Goal: Task Accomplishment & Management: Manage account settings

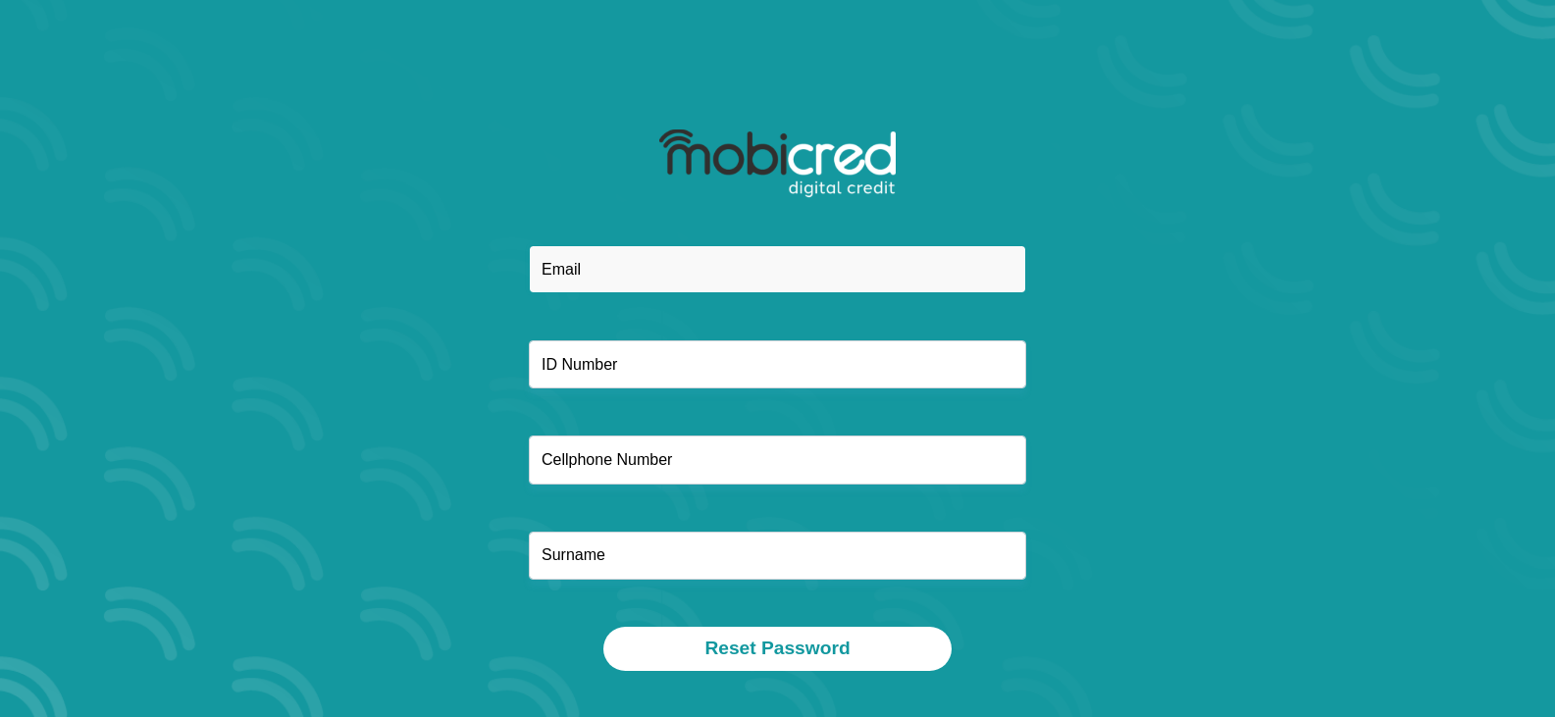
click at [649, 262] on input "email" at bounding box center [777, 269] width 497 height 48
type input "taylor.charlton@gmail.com"
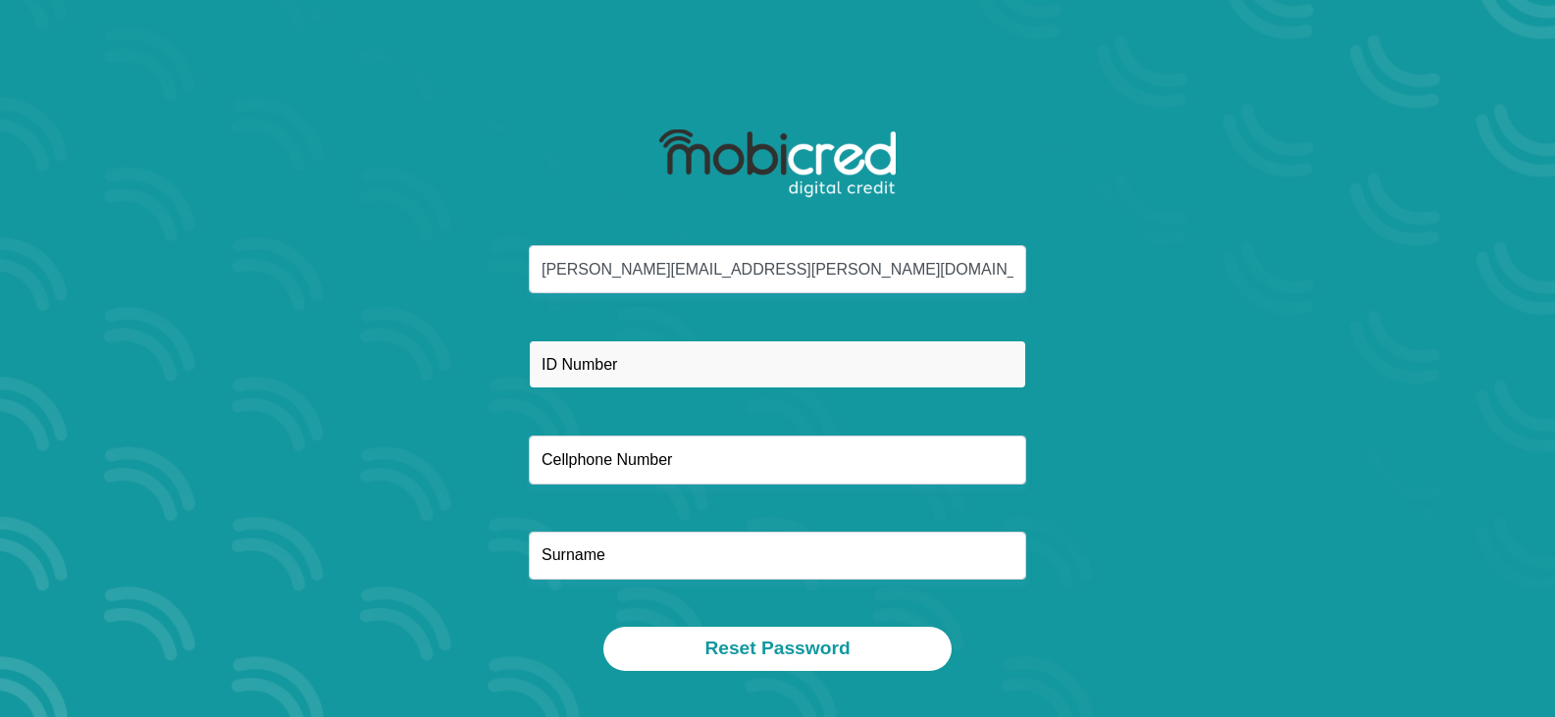
click at [657, 363] on input "text" at bounding box center [777, 364] width 497 height 48
type input "8006195011084"
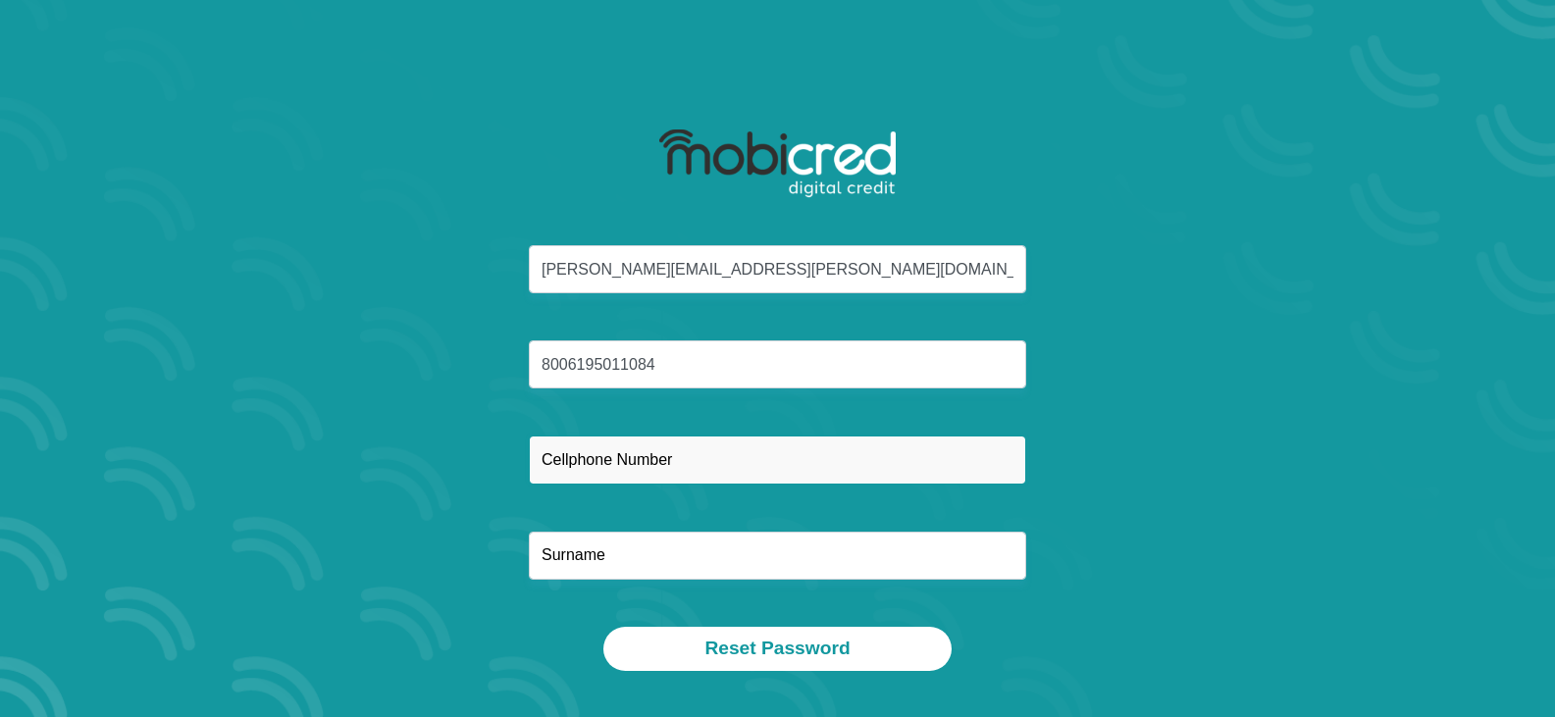
click at [629, 468] on input "text" at bounding box center [777, 460] width 497 height 48
type input "0824418047"
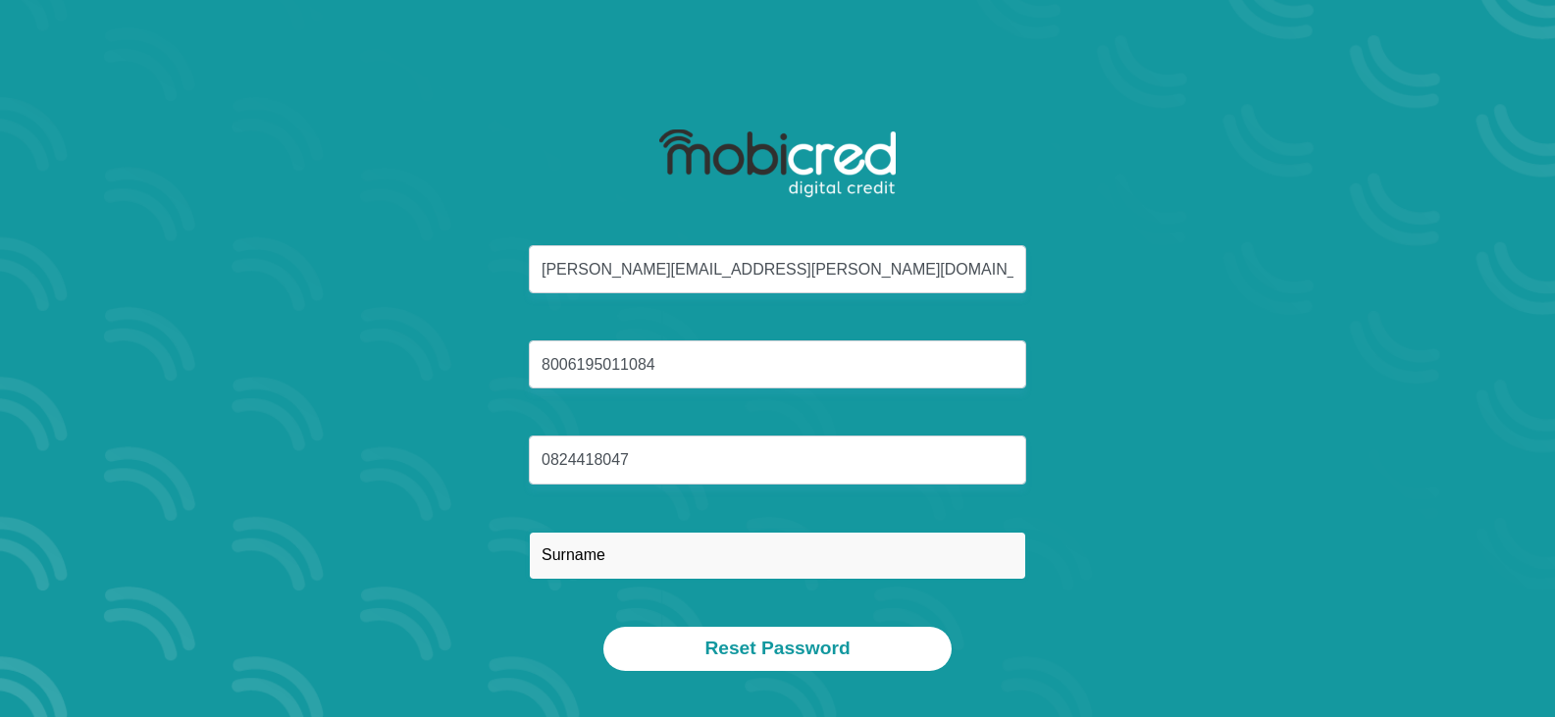
click at [618, 543] on input "text" at bounding box center [777, 556] width 497 height 48
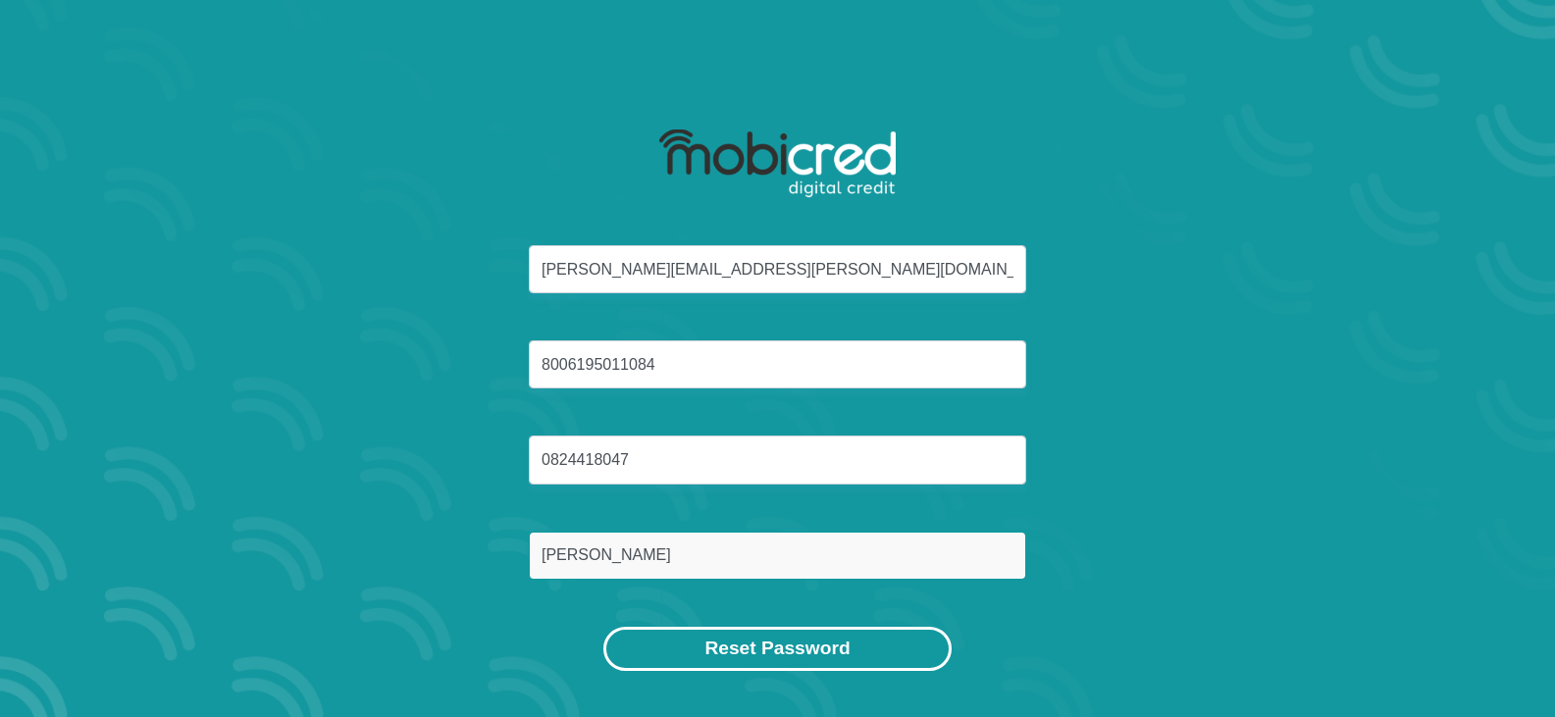
type input "Taylor"
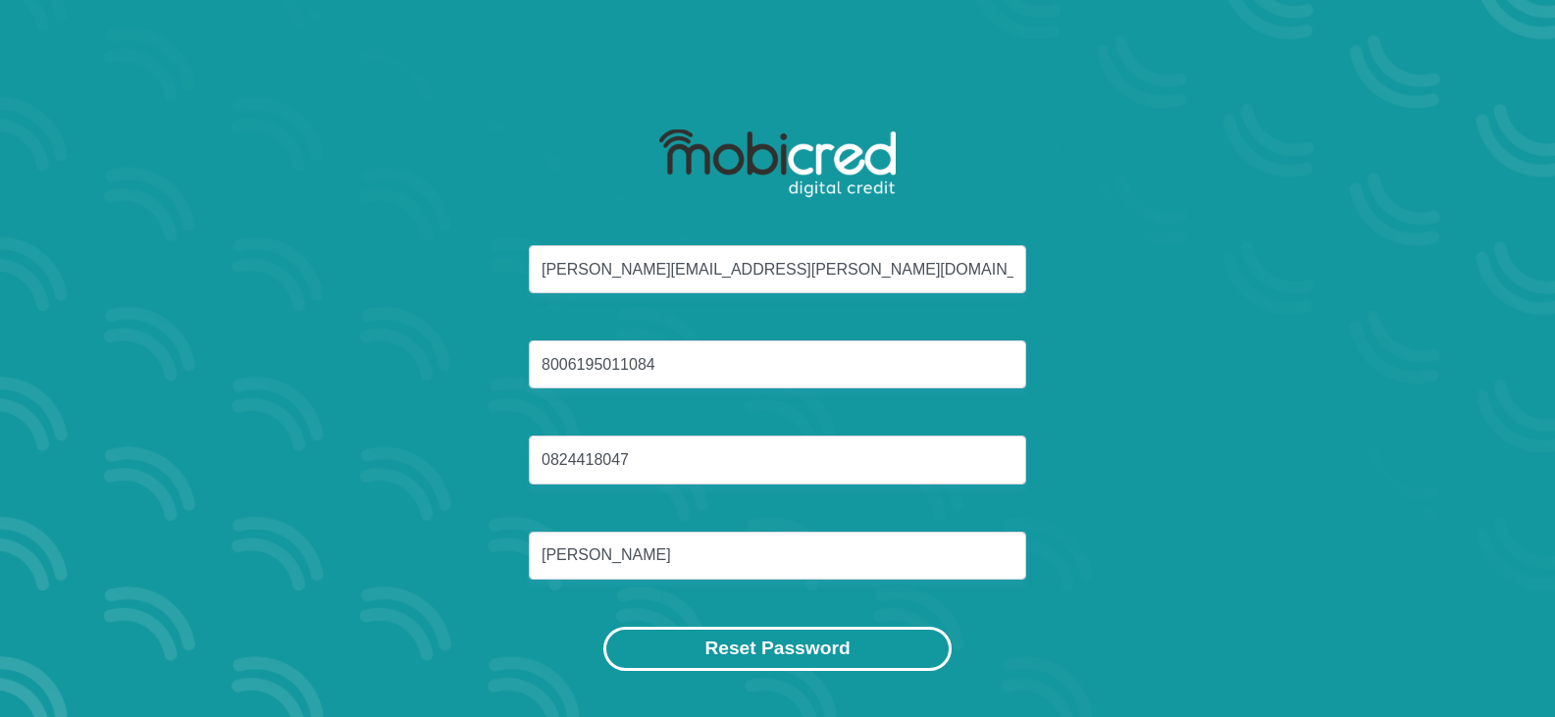
click at [771, 645] on button "Reset Password" at bounding box center [776, 649] width 347 height 44
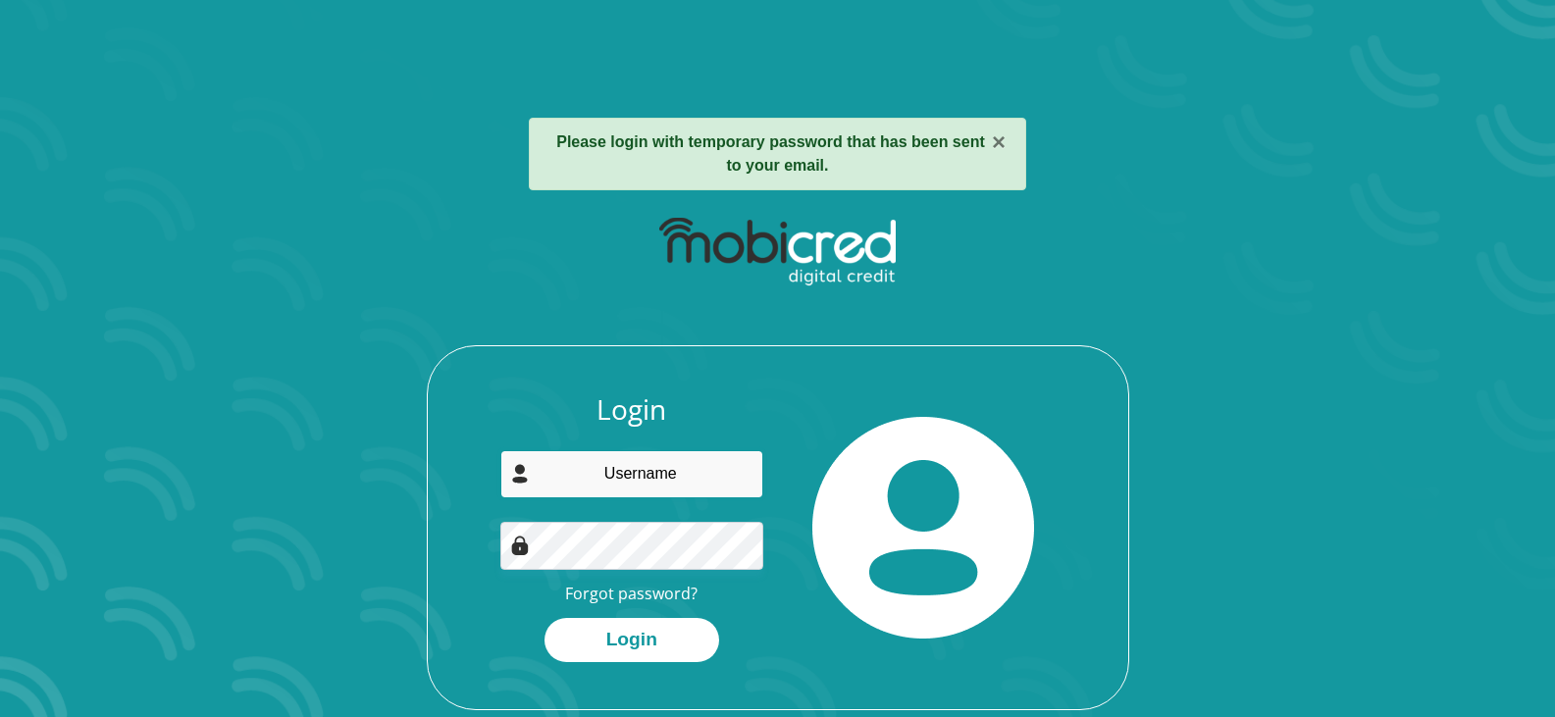
click at [646, 471] on input "email" at bounding box center [631, 474] width 263 height 48
type input "[PERSON_NAME][EMAIL_ADDRESS][PERSON_NAME][DOMAIN_NAME]"
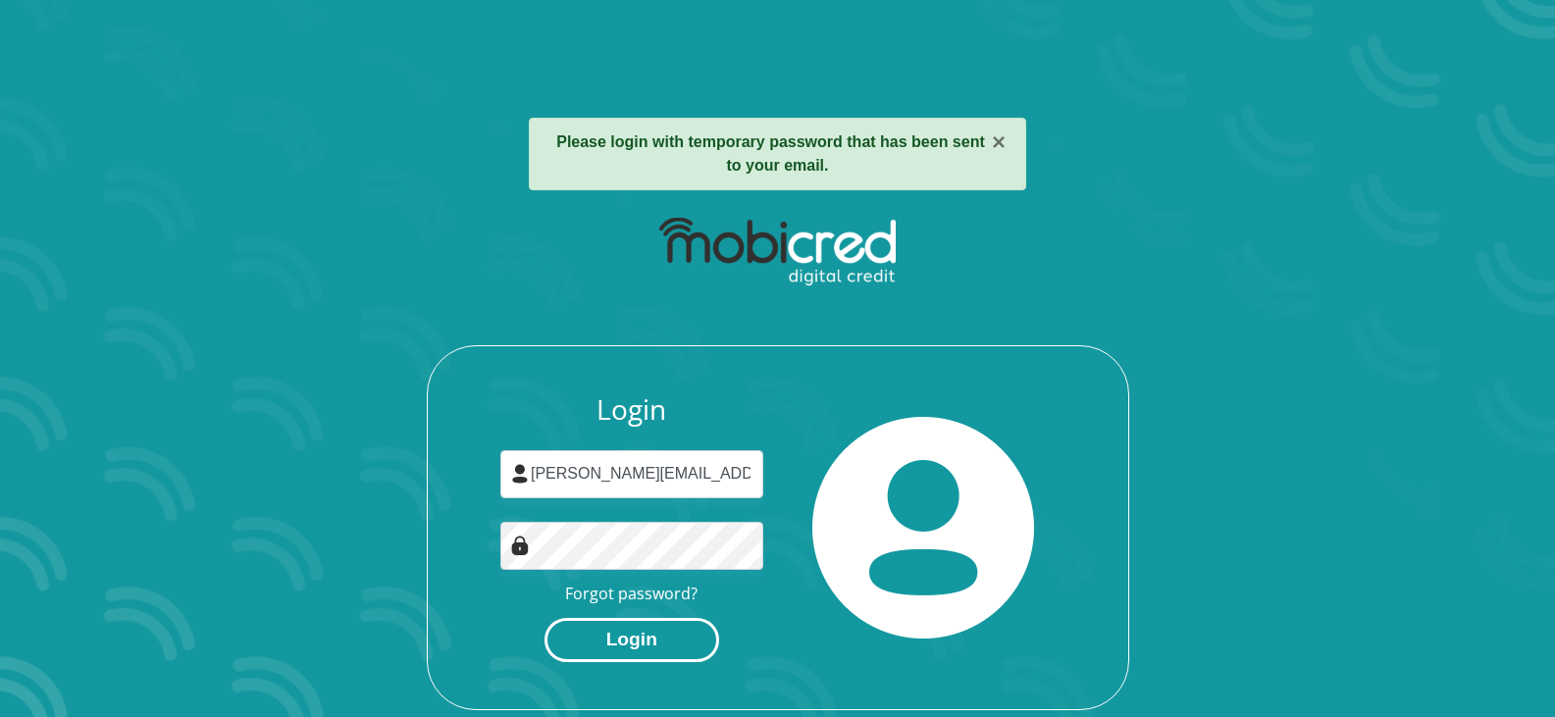
click at [582, 641] on button "Login" at bounding box center [631, 640] width 175 height 44
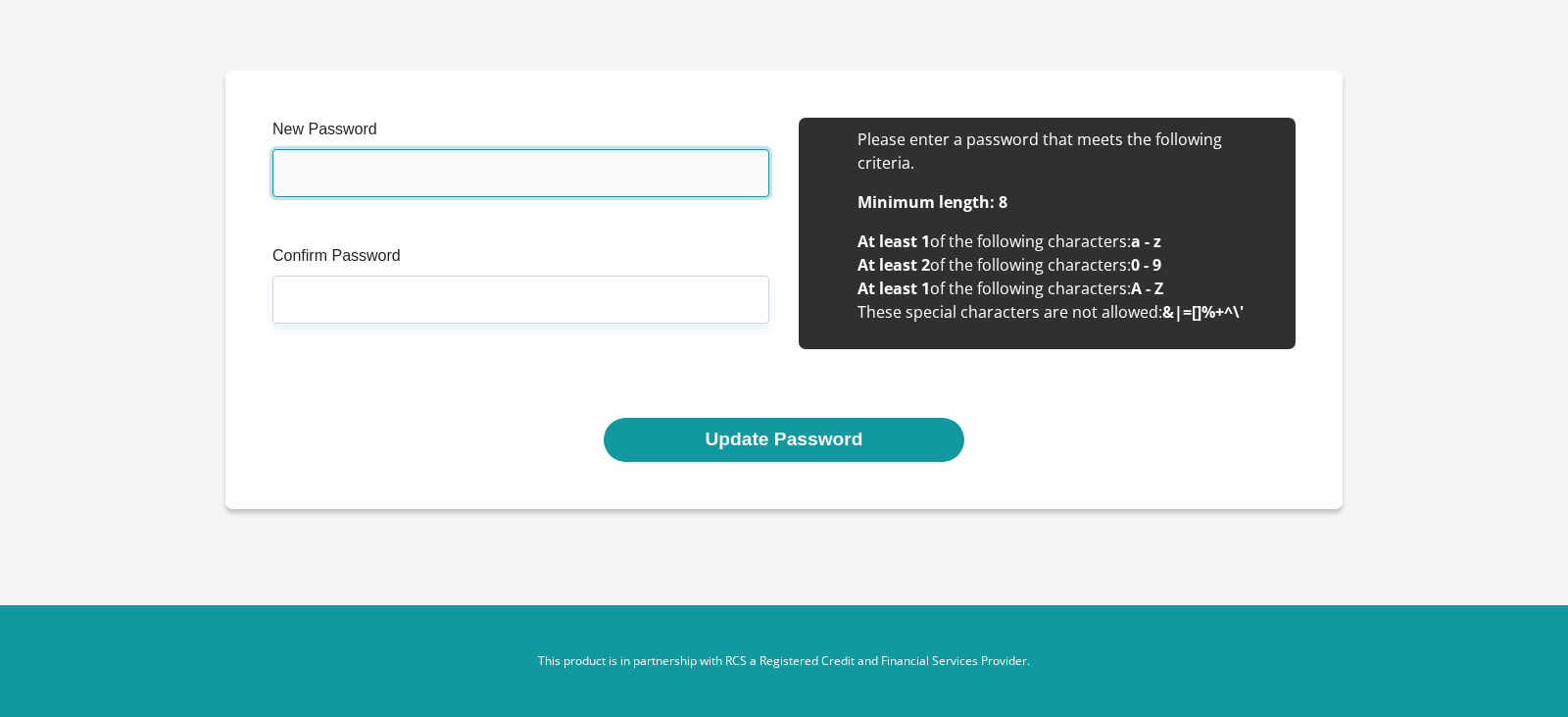
click at [480, 171] on input "New Password" at bounding box center [521, 173] width 497 height 48
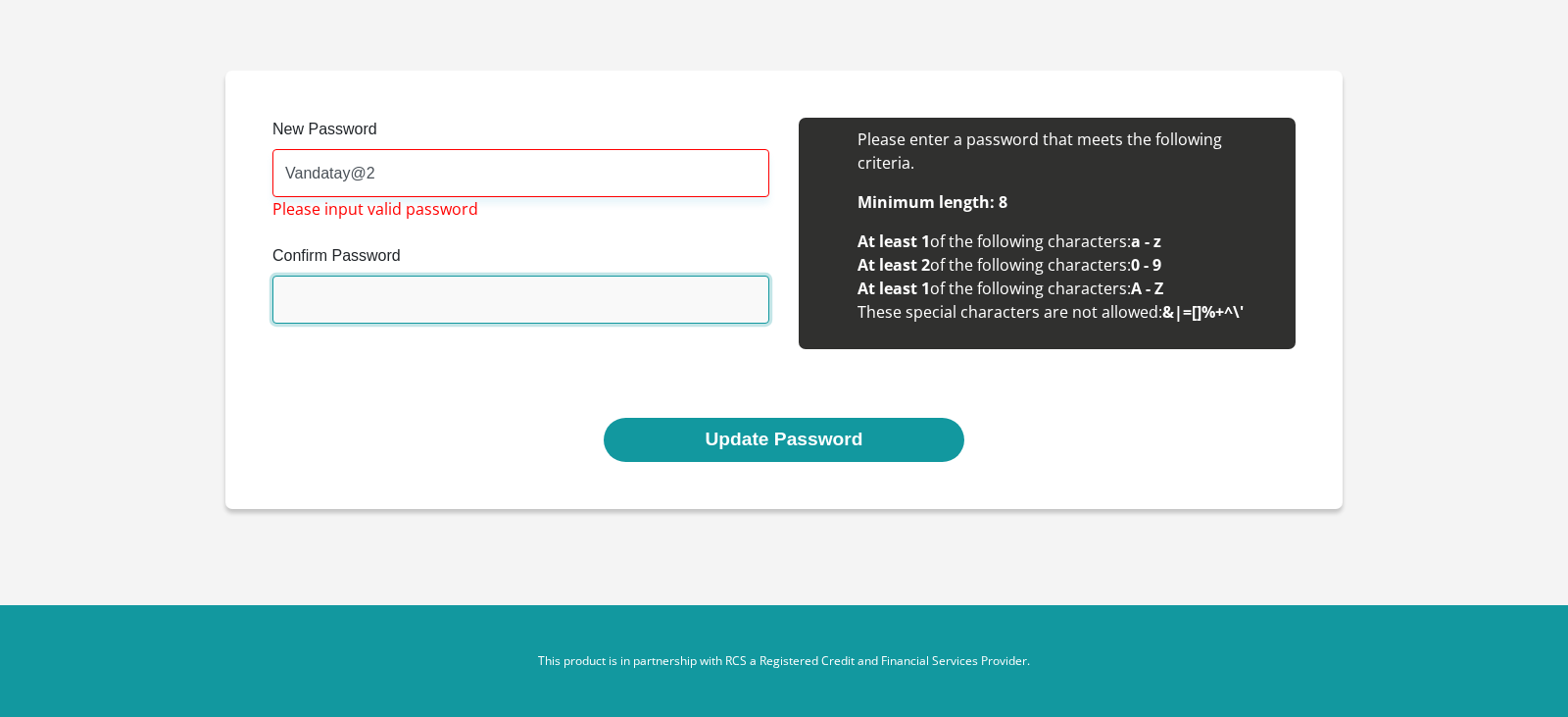
click at [436, 300] on input "Confirm Password" at bounding box center [521, 300] width 497 height 48
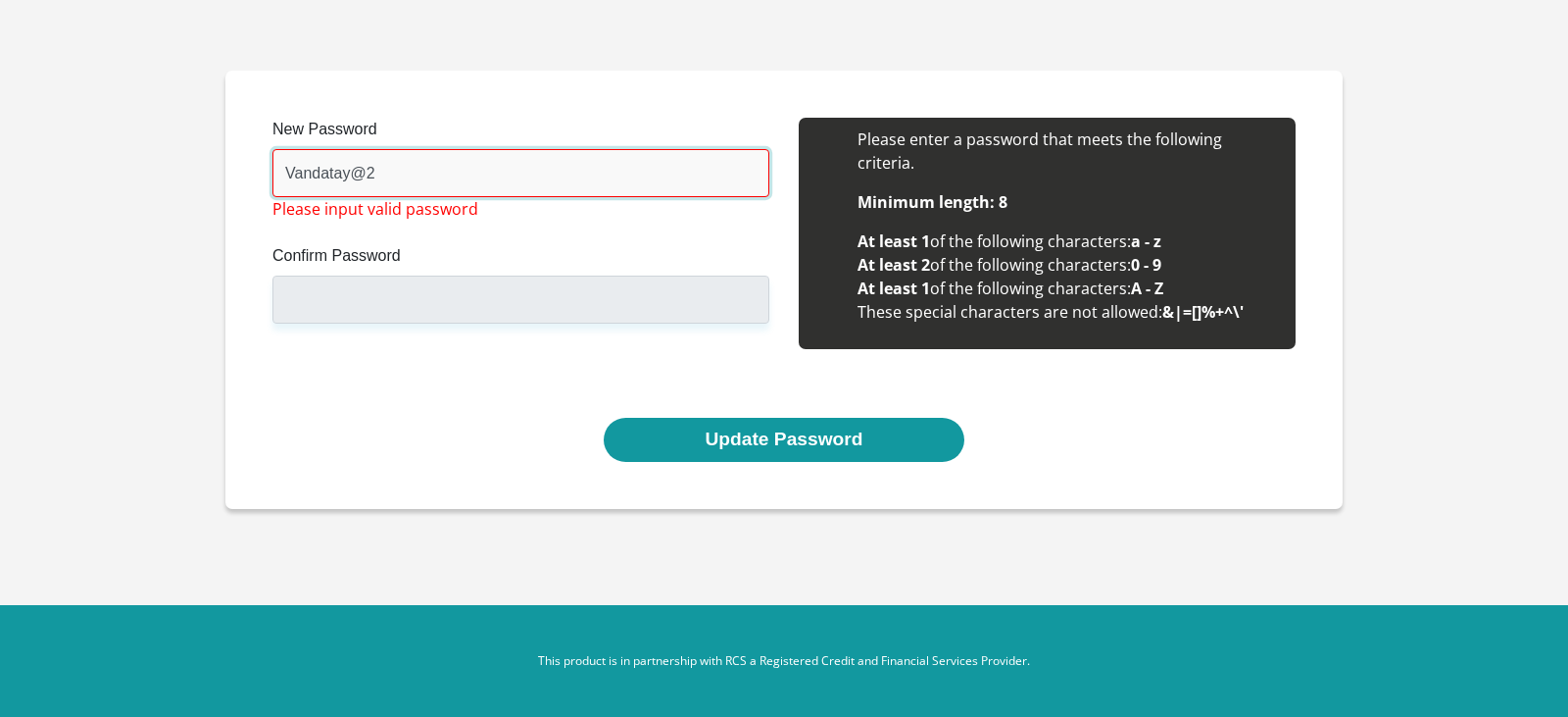
drag, startPoint x: 423, startPoint y: 179, endPoint x: 405, endPoint y: 181, distance: 18.1
click at [405, 181] on input "Vandatay@2" at bounding box center [521, 173] width 497 height 48
type input "V"
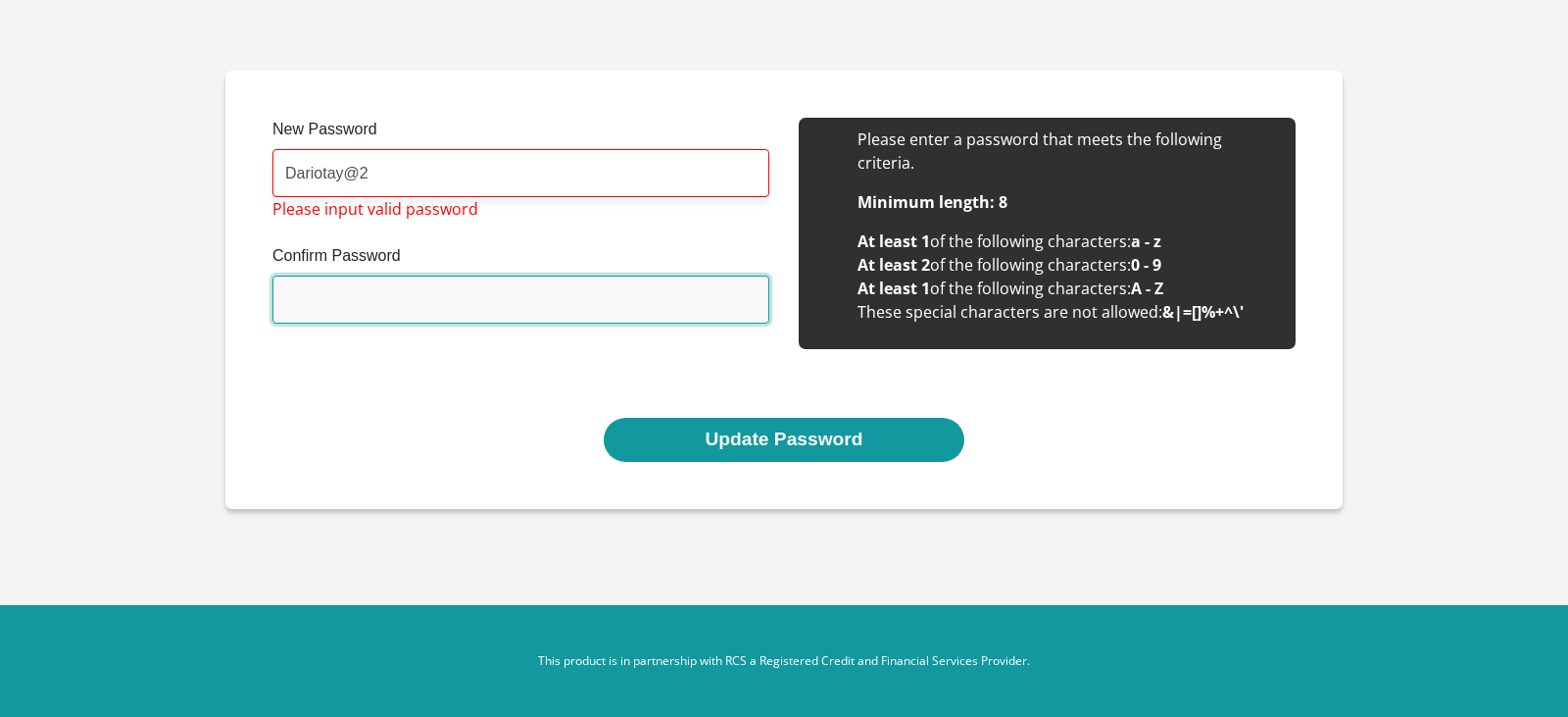
click at [597, 310] on input "Confirm Password" at bounding box center [521, 300] width 497 height 48
drag, startPoint x: 618, startPoint y: 322, endPoint x: 581, endPoint y: 285, distance: 52.3
click at [611, 318] on input "Confirm Password" at bounding box center [521, 300] width 497 height 48
click at [587, 285] on input "Confirm Password" at bounding box center [521, 300] width 497 height 48
click at [590, 309] on input "Confirm Password" at bounding box center [521, 300] width 497 height 48
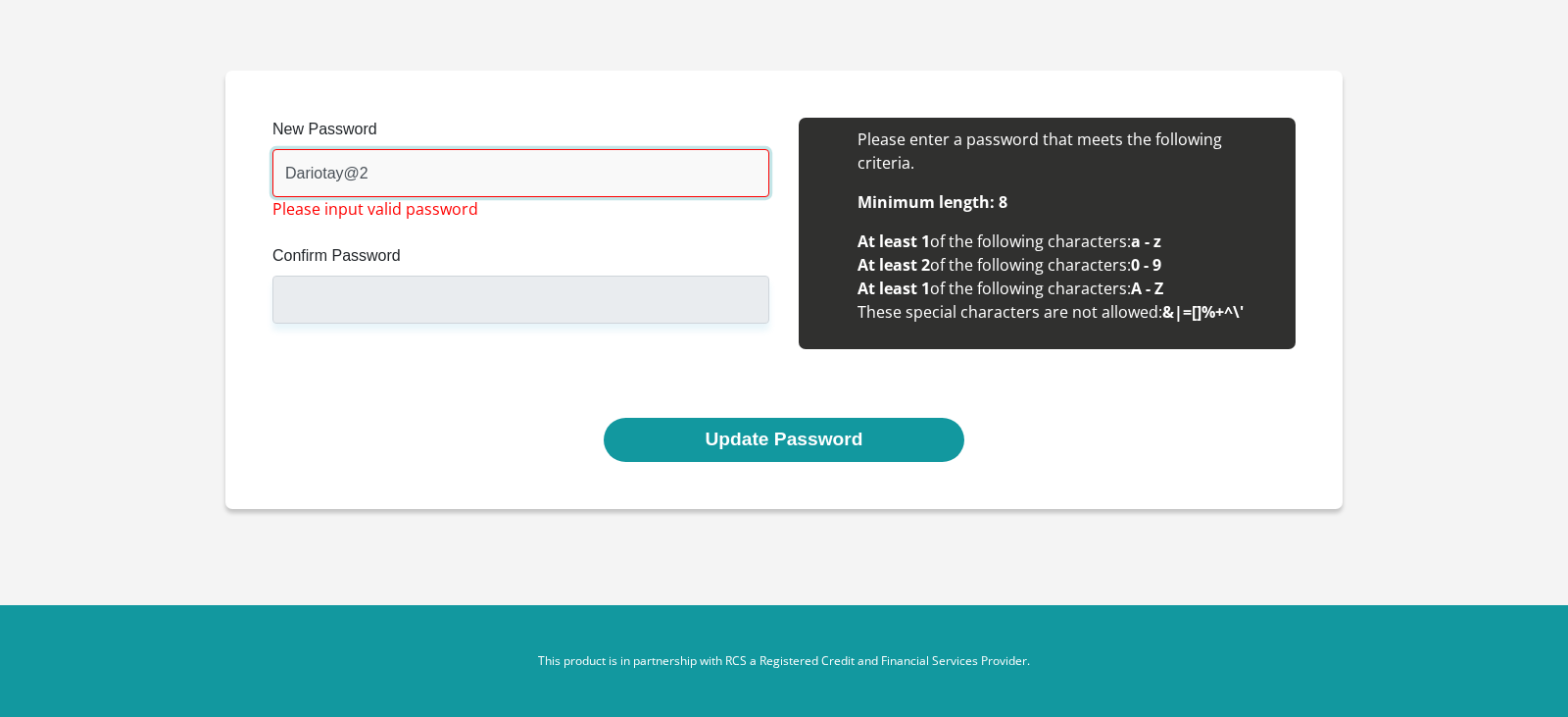
click at [576, 172] on input "Dariotay@2" at bounding box center [521, 173] width 497 height 48
type input "D"
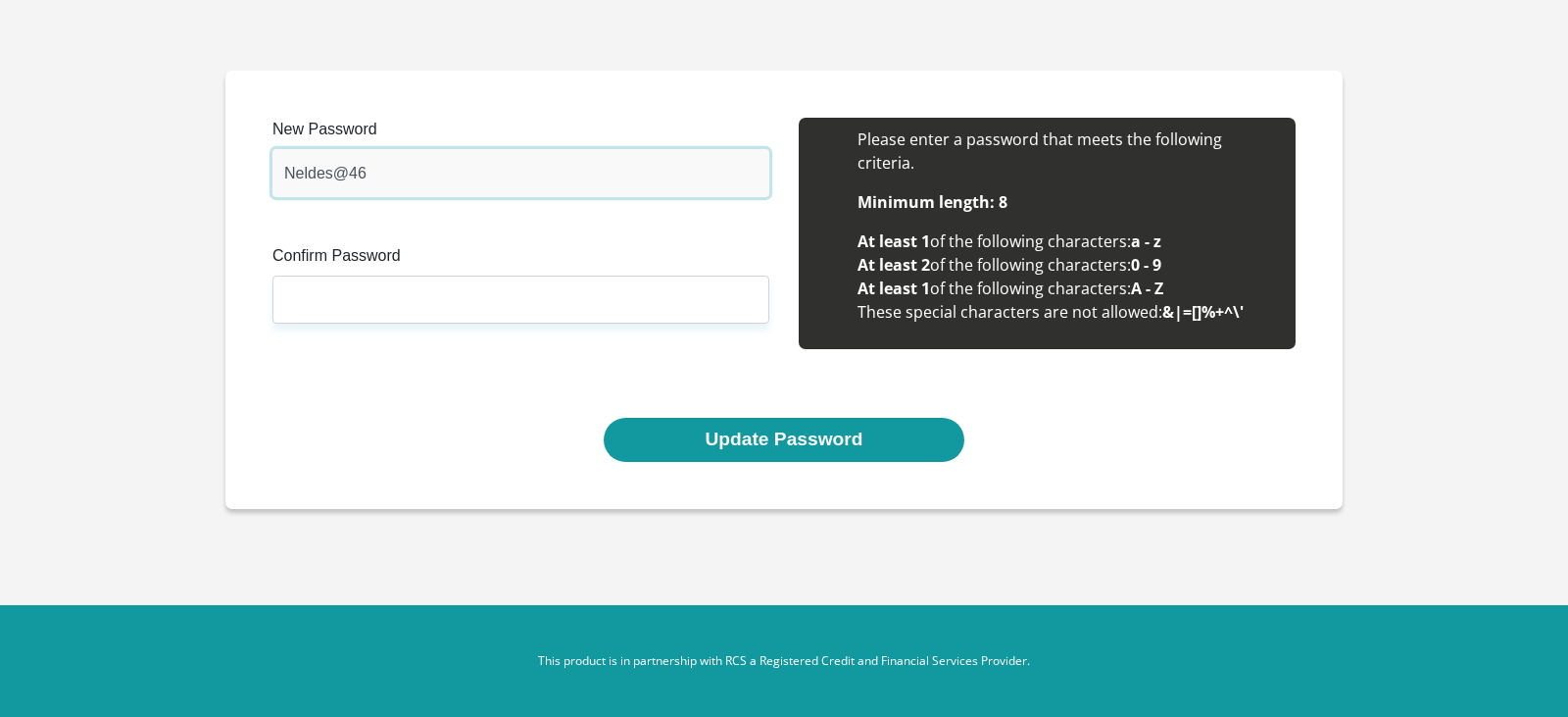
type input "Neldes@46"
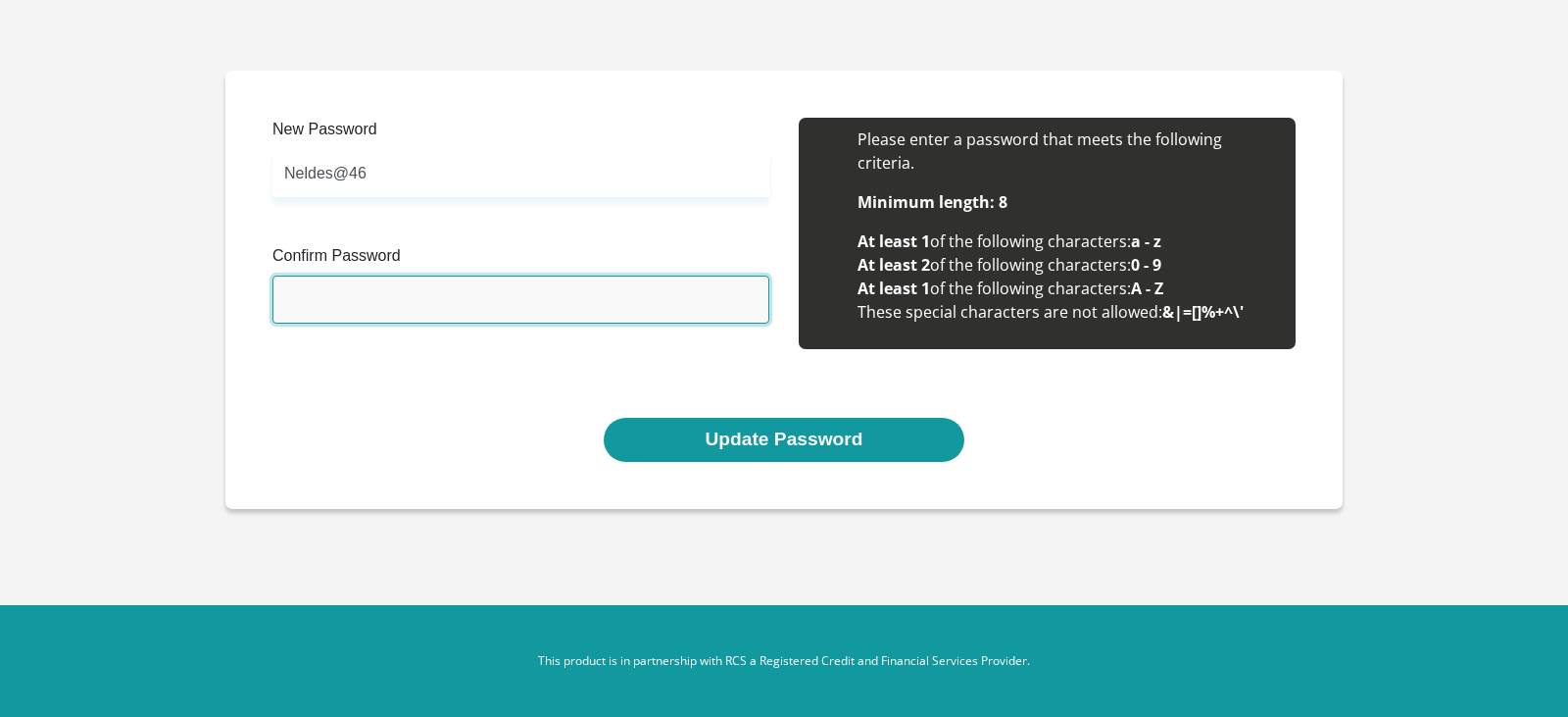
click at [574, 287] on input "Confirm Password" at bounding box center [521, 300] width 497 height 48
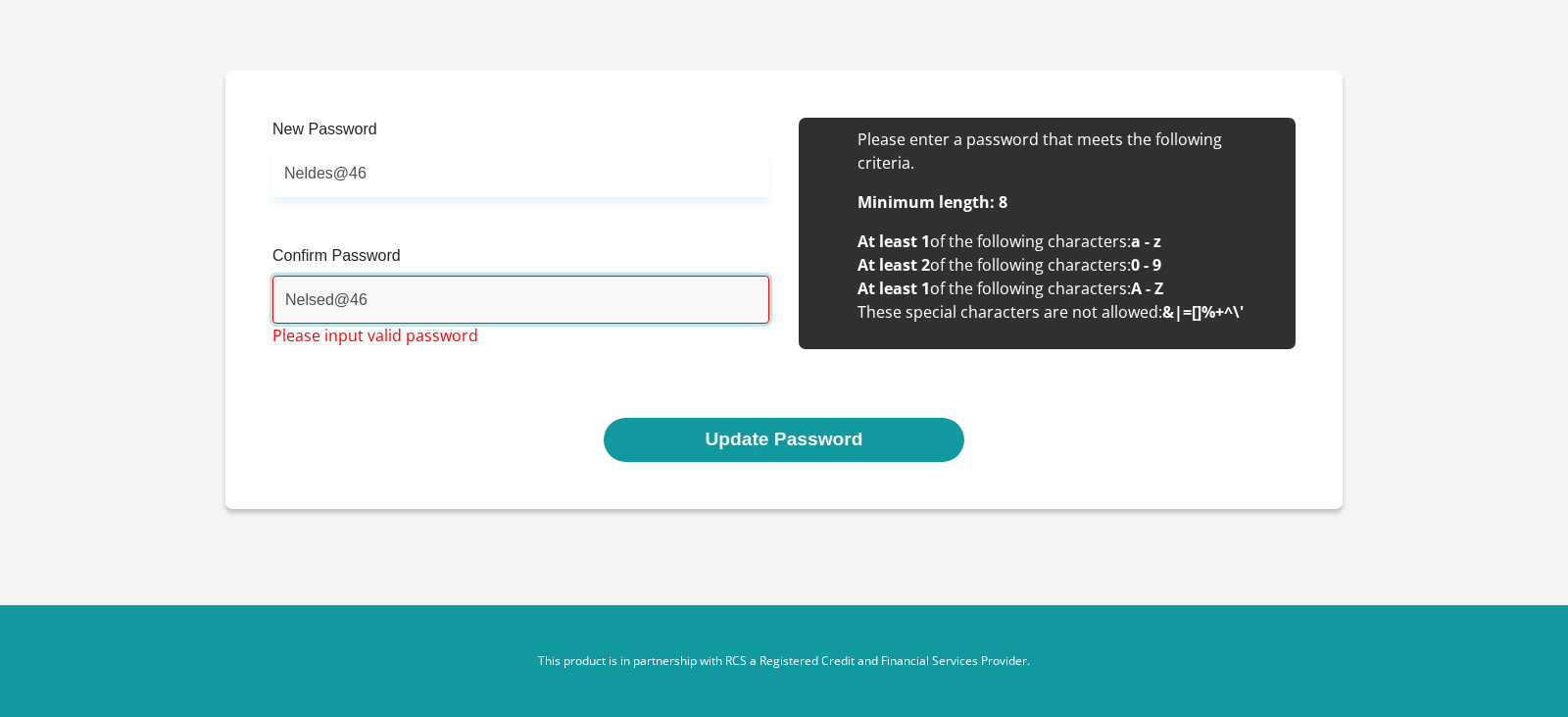
click at [332, 303] on input "Nelsed@46" at bounding box center [521, 300] width 497 height 48
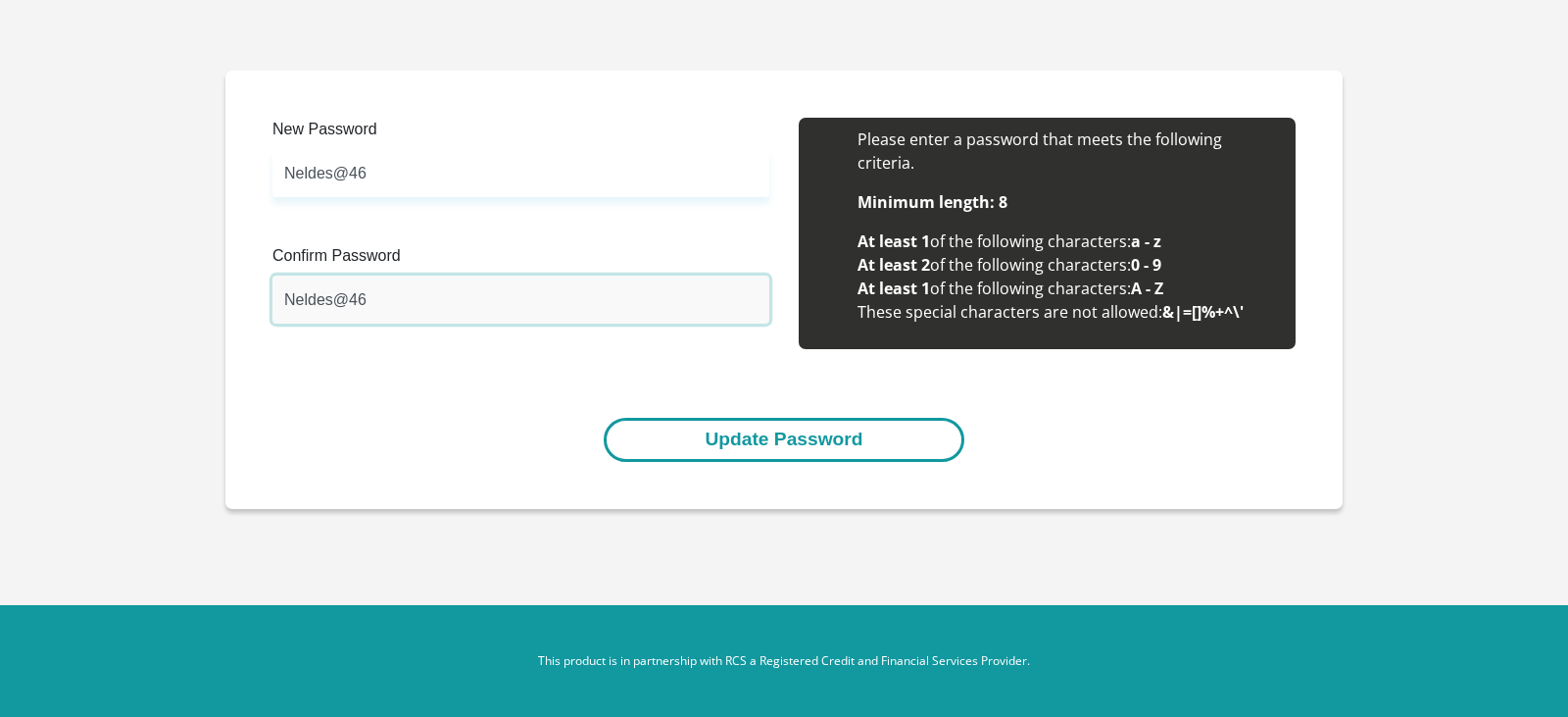
type input "Neldes@46"
click at [753, 448] on button "Update Password" at bounding box center [784, 440] width 360 height 44
